Goal: Task Accomplishment & Management: Manage account settings

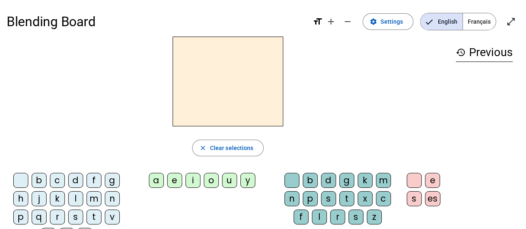
click at [486, 17] on span "Français" at bounding box center [478, 21] width 33 height 17
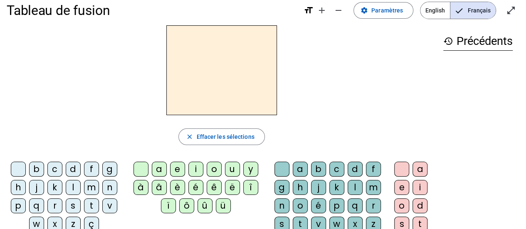
scroll to position [13, 0]
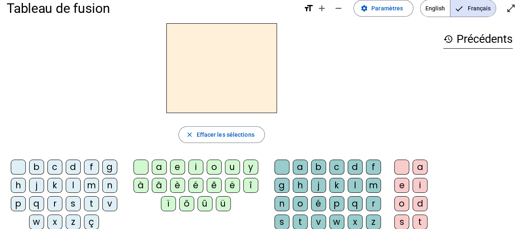
click at [74, 165] on div "d" at bounding box center [73, 167] width 15 height 15
click at [72, 182] on div "l" at bounding box center [73, 185] width 15 height 15
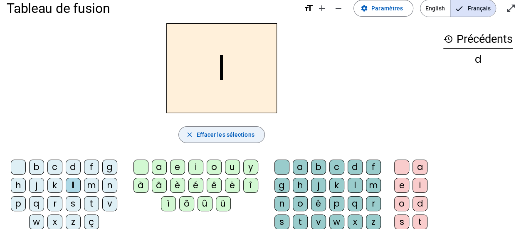
click at [239, 133] on span "Effacer les sélections" at bounding box center [225, 135] width 58 height 10
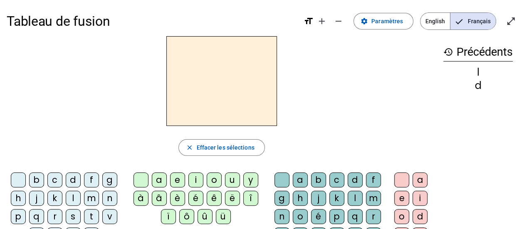
scroll to position [0, 0]
click at [381, 25] on span "Paramètres" at bounding box center [387, 22] width 32 height 10
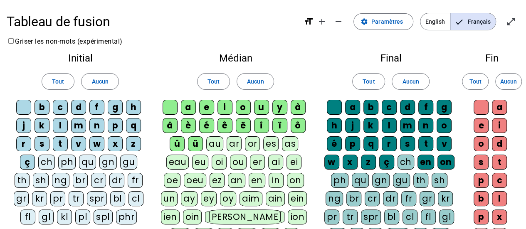
click at [79, 104] on div "d" at bounding box center [78, 107] width 15 height 15
click at [107, 81] on span "Aucun" at bounding box center [99, 81] width 17 height 10
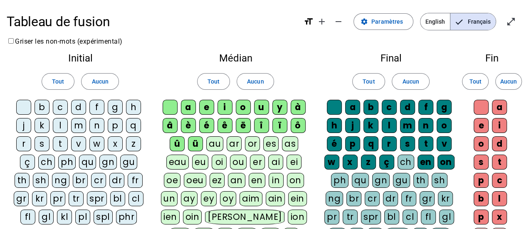
click at [81, 105] on div "d" at bounding box center [78, 107] width 15 height 15
click at [59, 142] on div "t" at bounding box center [60, 143] width 15 height 15
click at [59, 123] on div "l" at bounding box center [60, 125] width 15 height 15
click at [206, 104] on div "e" at bounding box center [206, 107] width 15 height 15
click at [256, 103] on div "u" at bounding box center [261, 107] width 15 height 15
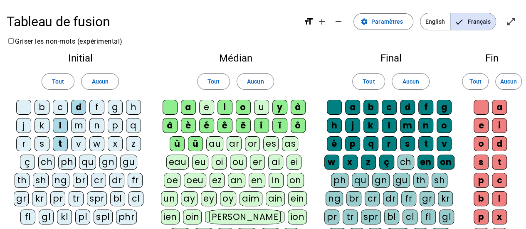
click at [187, 107] on div "a" at bounding box center [188, 107] width 15 height 15
click at [256, 81] on span "Aucun" at bounding box center [255, 81] width 17 height 10
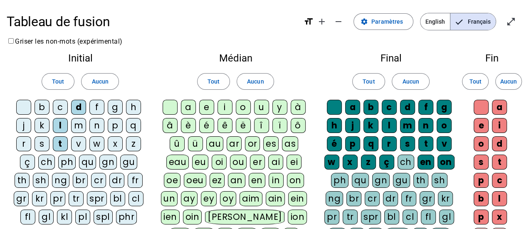
click at [189, 107] on div "a" at bounding box center [188, 107] width 15 height 15
click at [209, 107] on div "e" at bounding box center [206, 107] width 15 height 15
click at [261, 110] on div "u" at bounding box center [261, 107] width 15 height 15
click at [406, 84] on span "Aucun" at bounding box center [410, 81] width 17 height 10
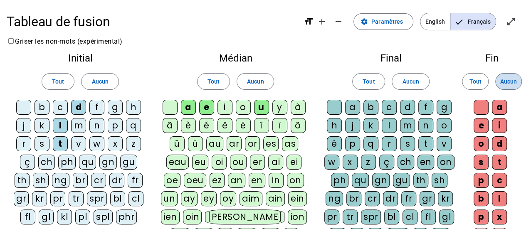
click at [506, 79] on span "Aucun" at bounding box center [508, 81] width 17 height 10
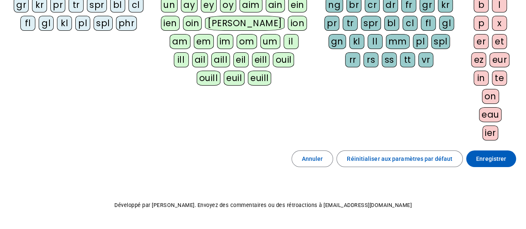
scroll to position [195, 0]
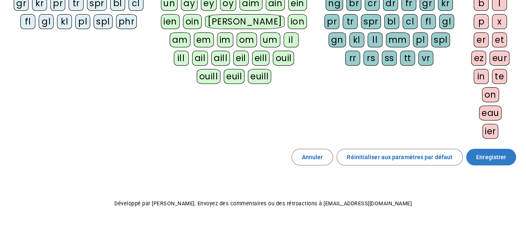
click at [483, 152] on span "Enregistrer" at bounding box center [491, 157] width 30 height 10
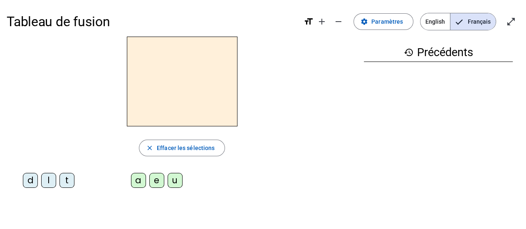
click at [31, 183] on div "d" at bounding box center [30, 180] width 15 height 15
click at [158, 183] on div "e" at bounding box center [156, 180] width 15 height 15
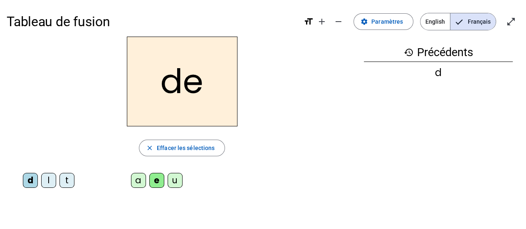
click at [49, 185] on div "l" at bounding box center [48, 180] width 15 height 15
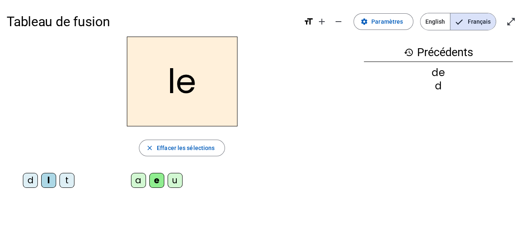
click at [178, 184] on div "u" at bounding box center [174, 180] width 15 height 15
click at [66, 180] on div "t" at bounding box center [66, 180] width 15 height 15
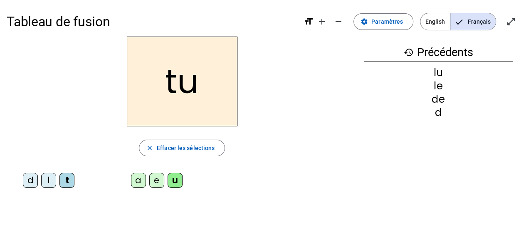
click at [31, 184] on div "d" at bounding box center [30, 180] width 15 height 15
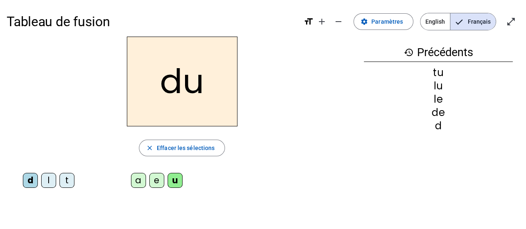
click at [156, 184] on div "e" at bounding box center [156, 180] width 15 height 15
click at [67, 183] on div "t" at bounding box center [66, 180] width 15 height 15
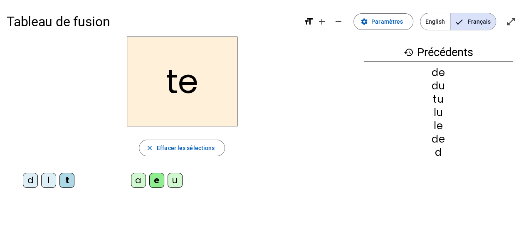
click at [142, 177] on div "a" at bounding box center [138, 180] width 15 height 15
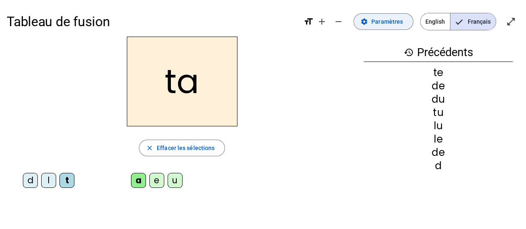
click at [385, 20] on span "Paramètres" at bounding box center [387, 22] width 32 height 10
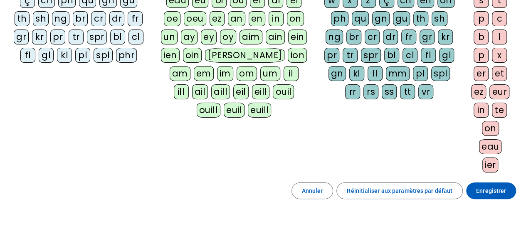
scroll to position [162, 0]
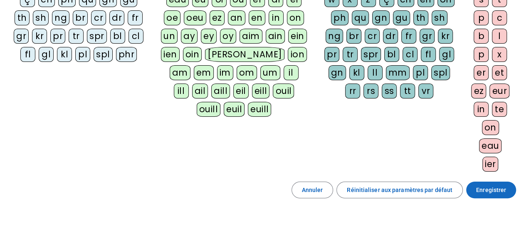
click at [480, 187] on span "Enregistrer" at bounding box center [491, 190] width 30 height 10
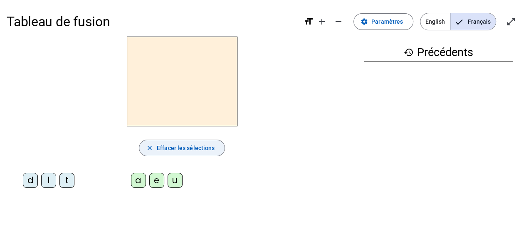
click at [159, 147] on span "Effacer les sélections" at bounding box center [186, 148] width 58 height 10
click at [167, 148] on span "Effacer les sélections" at bounding box center [186, 148] width 58 height 10
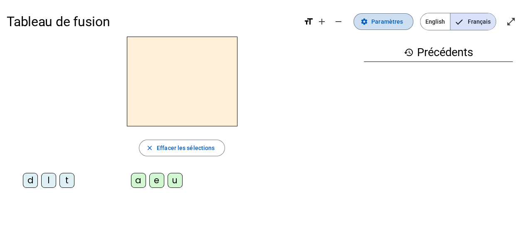
click at [376, 25] on span "Paramètres" at bounding box center [387, 22] width 32 height 10
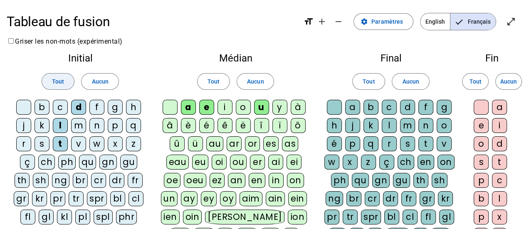
click at [57, 84] on span "Tout" at bounding box center [58, 81] width 12 height 10
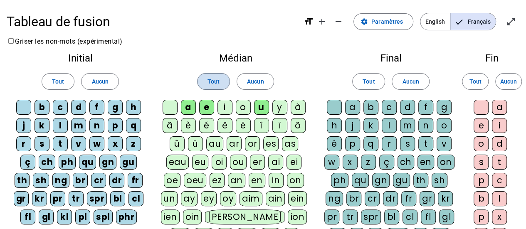
click at [214, 84] on span "Tout" at bounding box center [213, 81] width 12 height 10
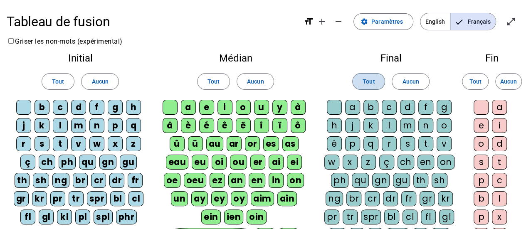
click at [368, 83] on span "Tout" at bounding box center [368, 81] width 12 height 10
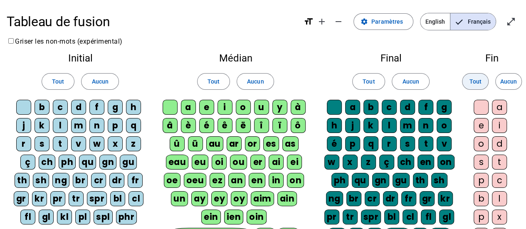
click at [473, 84] on span "Tout" at bounding box center [475, 81] width 12 height 10
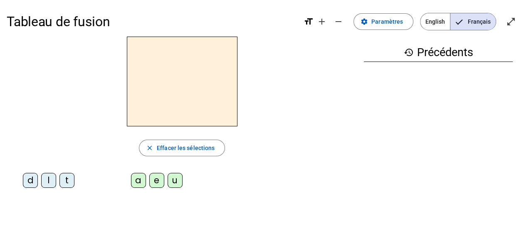
drag, startPoint x: 466, startPoint y: 1, endPoint x: 356, endPoint y: 70, distance: 130.5
click at [356, 70] on div at bounding box center [182, 82] width 350 height 90
